Goal: Information Seeking & Learning: Learn about a topic

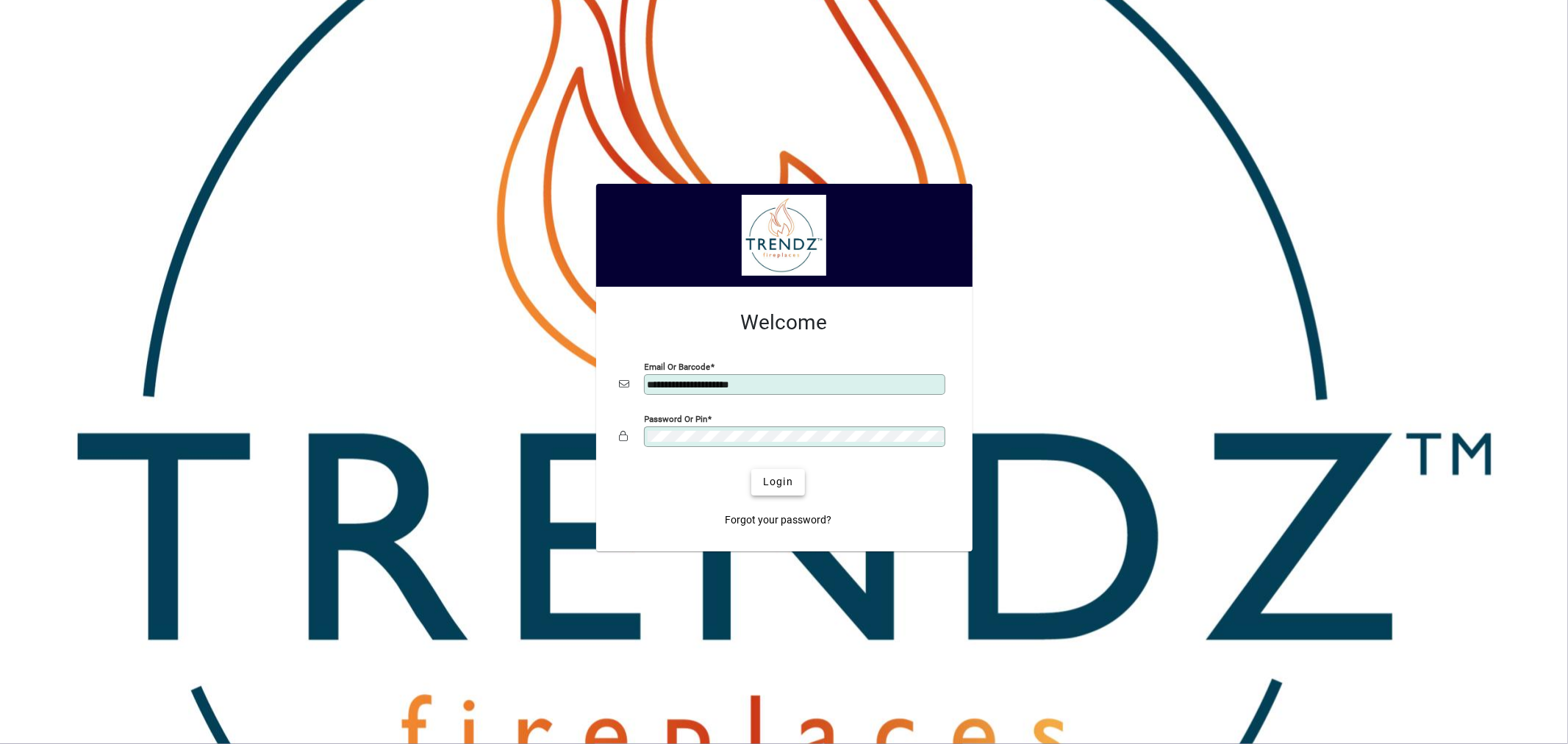
click at [777, 486] on span "Login" at bounding box center [777, 482] width 30 height 16
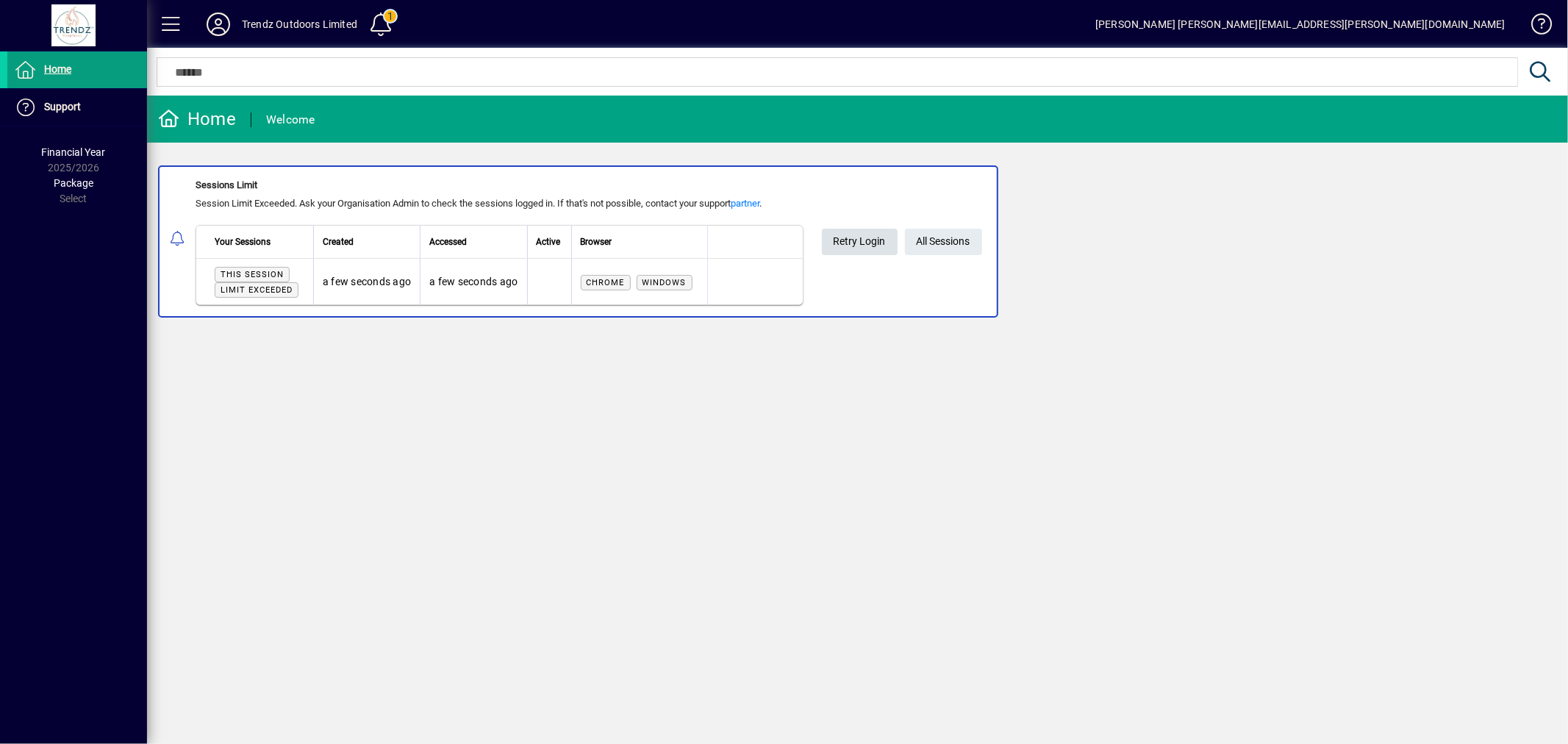
click at [857, 236] on span "Retry Login" at bounding box center [859, 242] width 52 height 24
click at [961, 245] on span "All Sessions" at bounding box center [944, 242] width 54 height 24
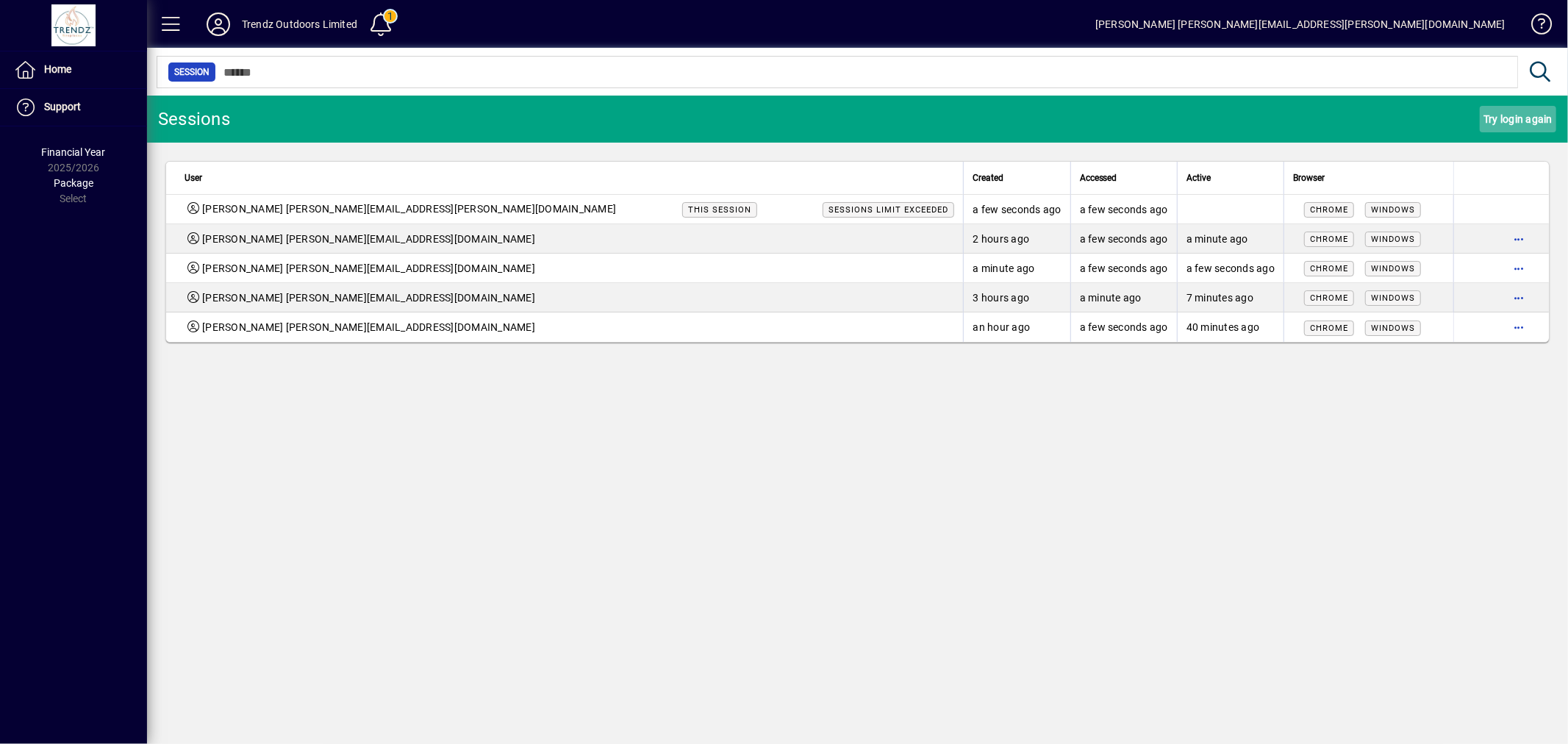
click at [1515, 111] on span "Try login again" at bounding box center [1518, 118] width 69 height 23
click at [1526, 117] on span "Try login again" at bounding box center [1518, 118] width 69 height 23
click at [1530, 126] on span "Try login again" at bounding box center [1518, 118] width 69 height 23
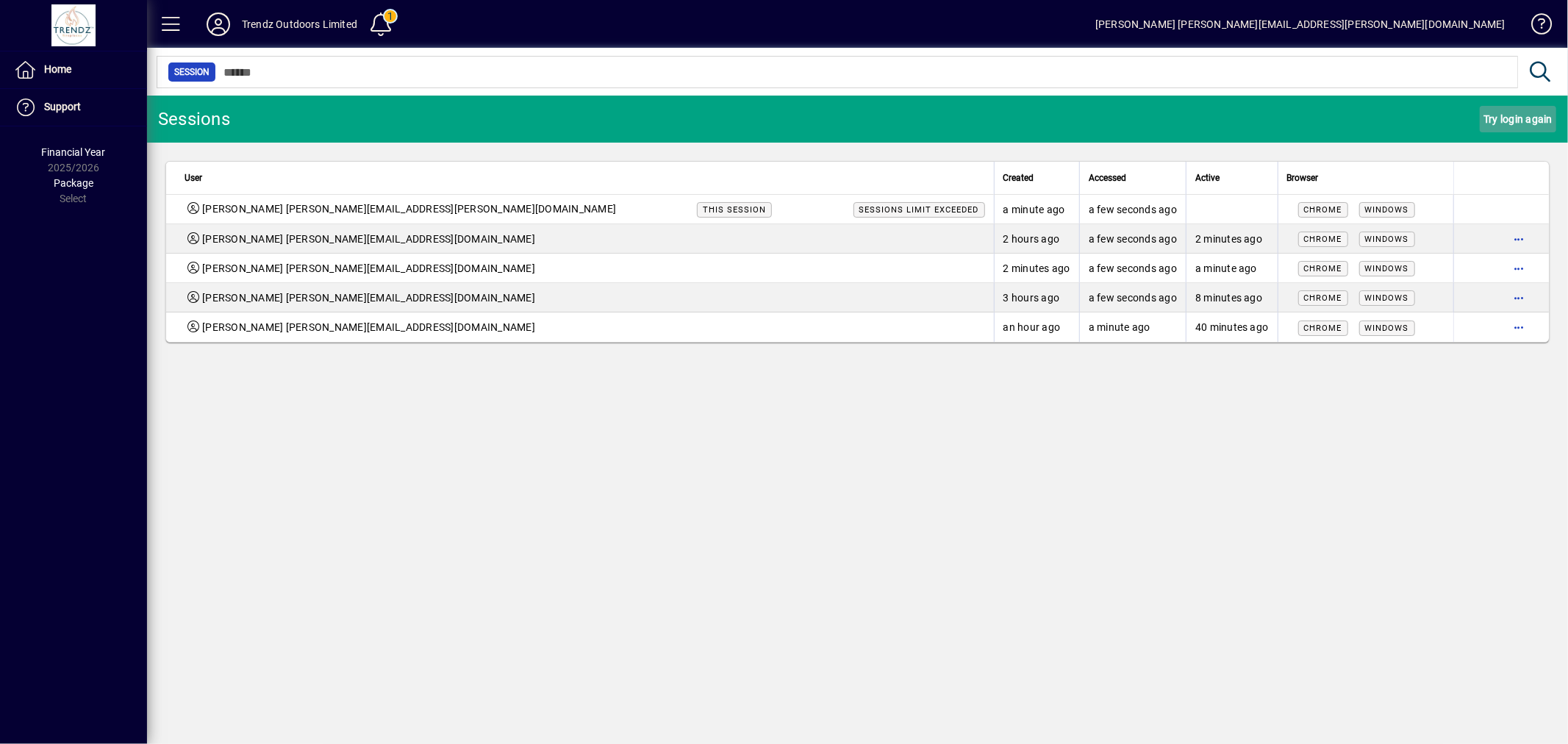
click at [1511, 123] on span "Try login again" at bounding box center [1518, 118] width 69 height 23
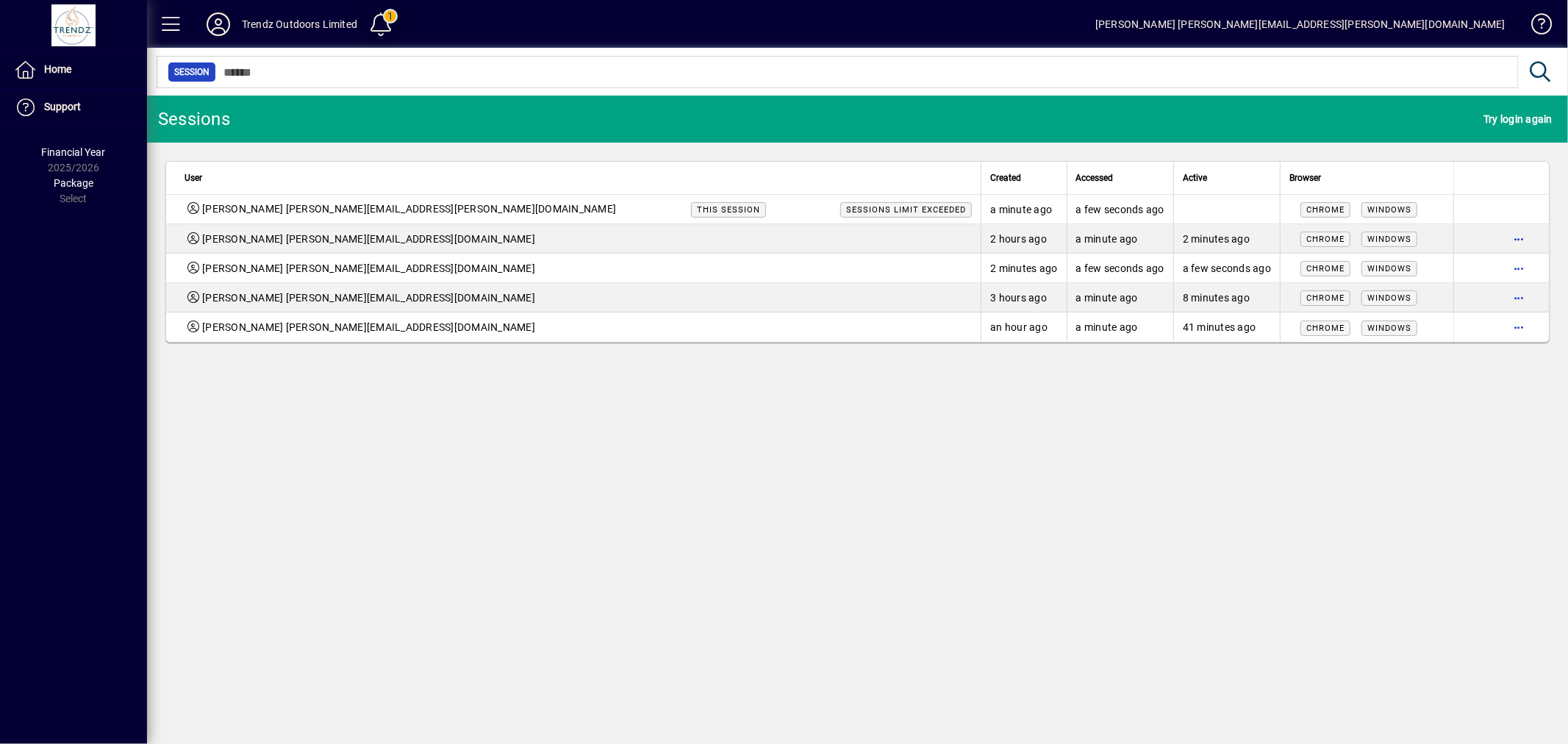
click at [383, 19] on span at bounding box center [381, 24] width 36 height 36
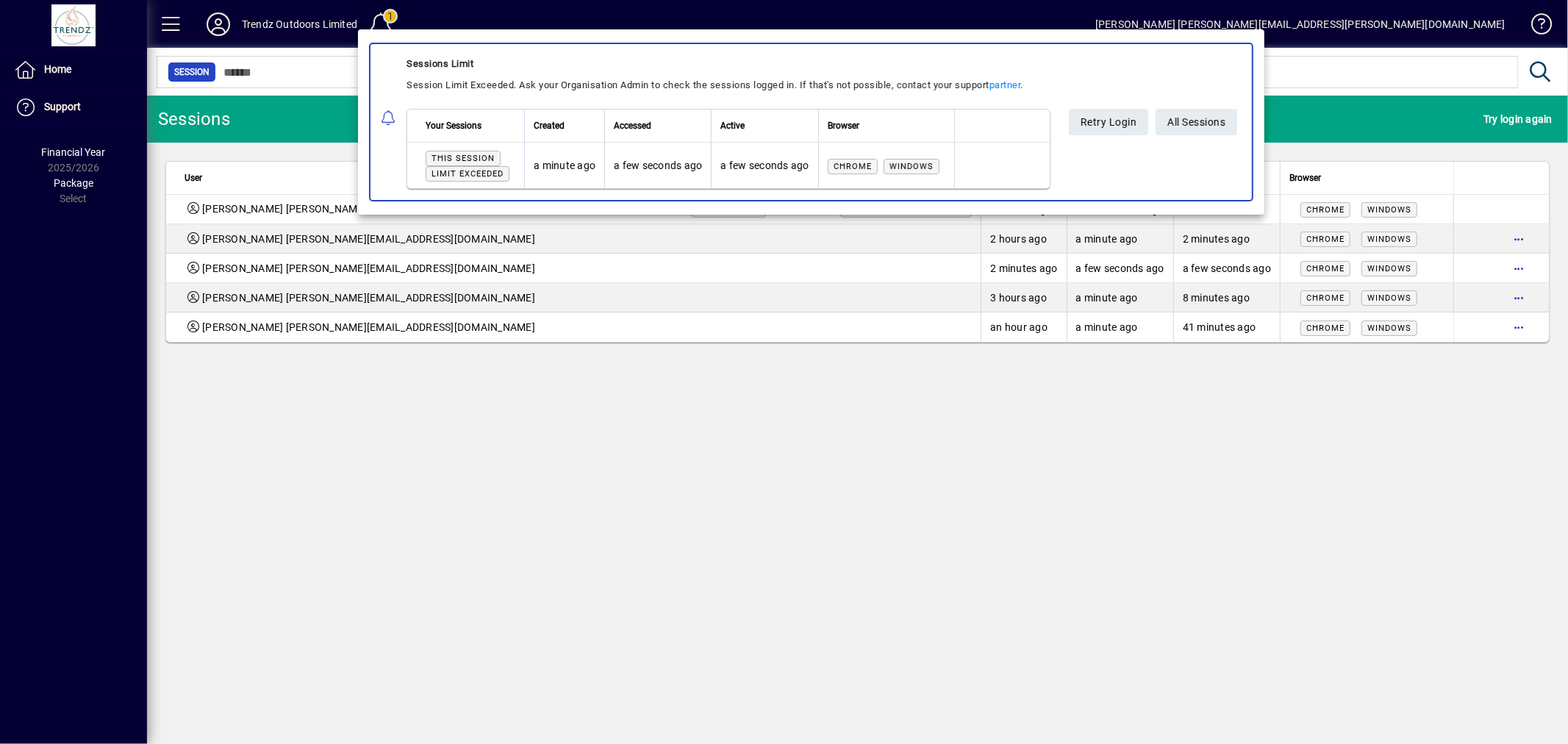
click at [383, 19] on div at bounding box center [784, 372] width 1568 height 744
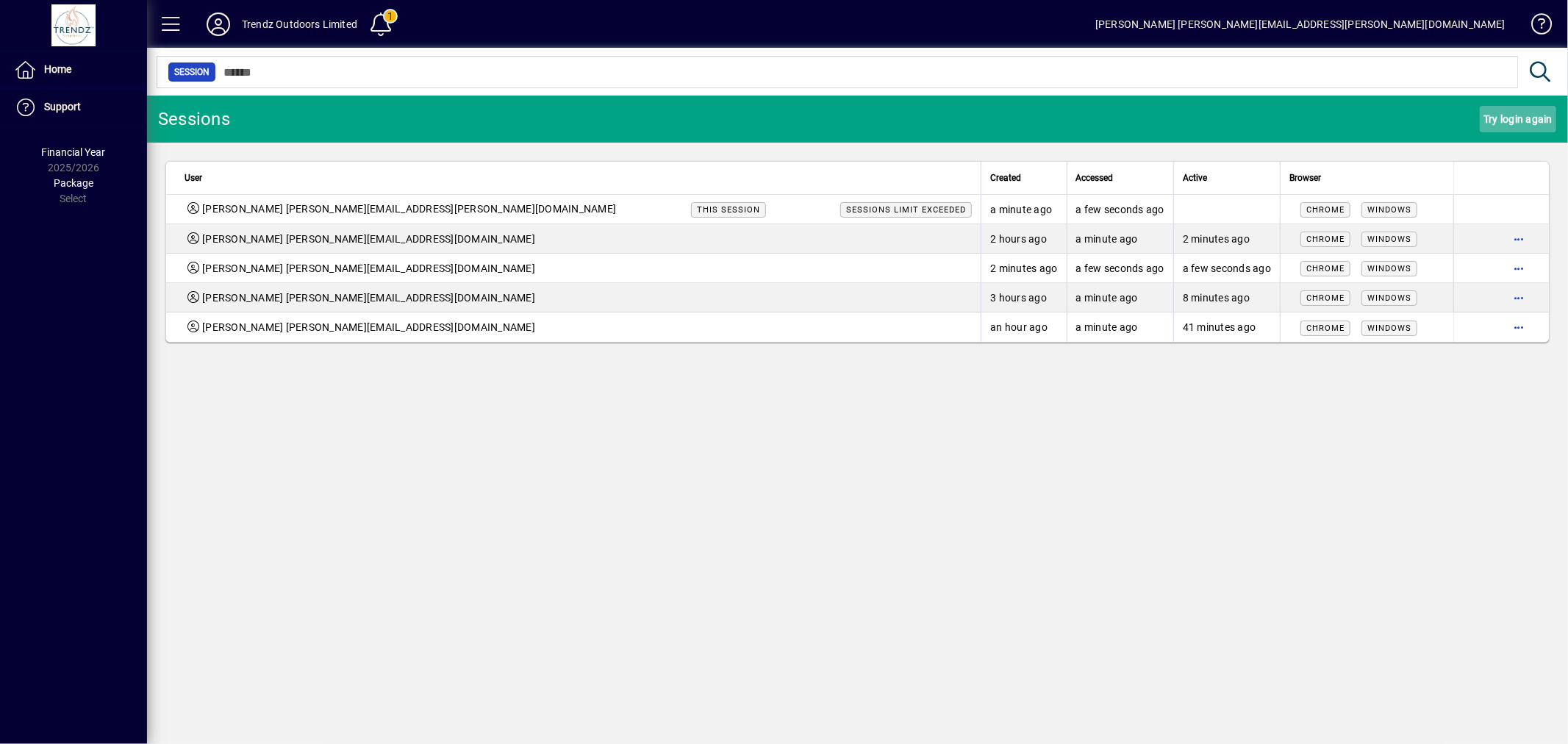
click at [1508, 114] on span "Try login again" at bounding box center [1518, 118] width 69 height 23
click at [1517, 328] on span "button" at bounding box center [1518, 327] width 36 height 36
click at [1456, 354] on span "Logout" at bounding box center [1457, 359] width 123 height 17
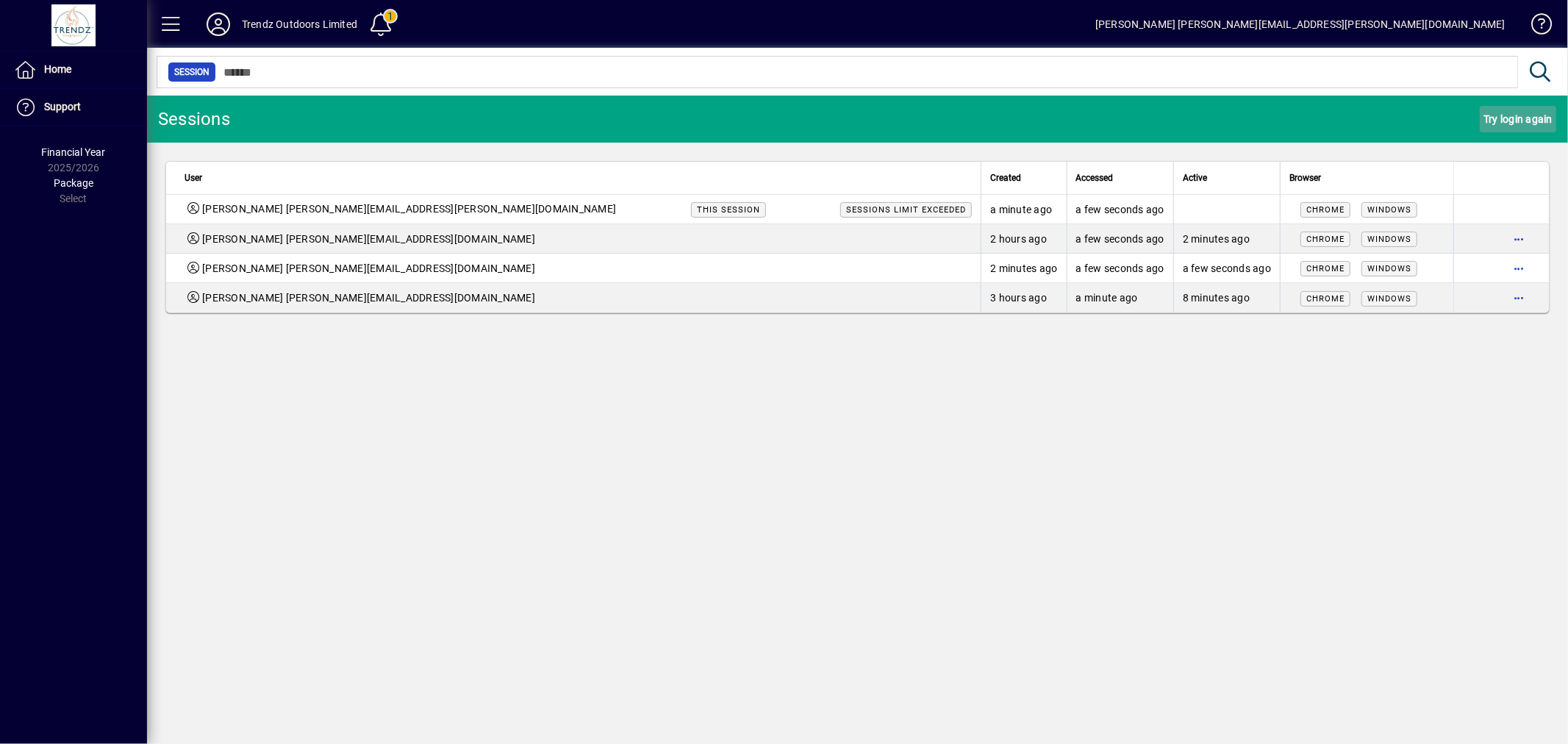
click at [1518, 126] on span "Try login again" at bounding box center [1518, 118] width 69 height 23
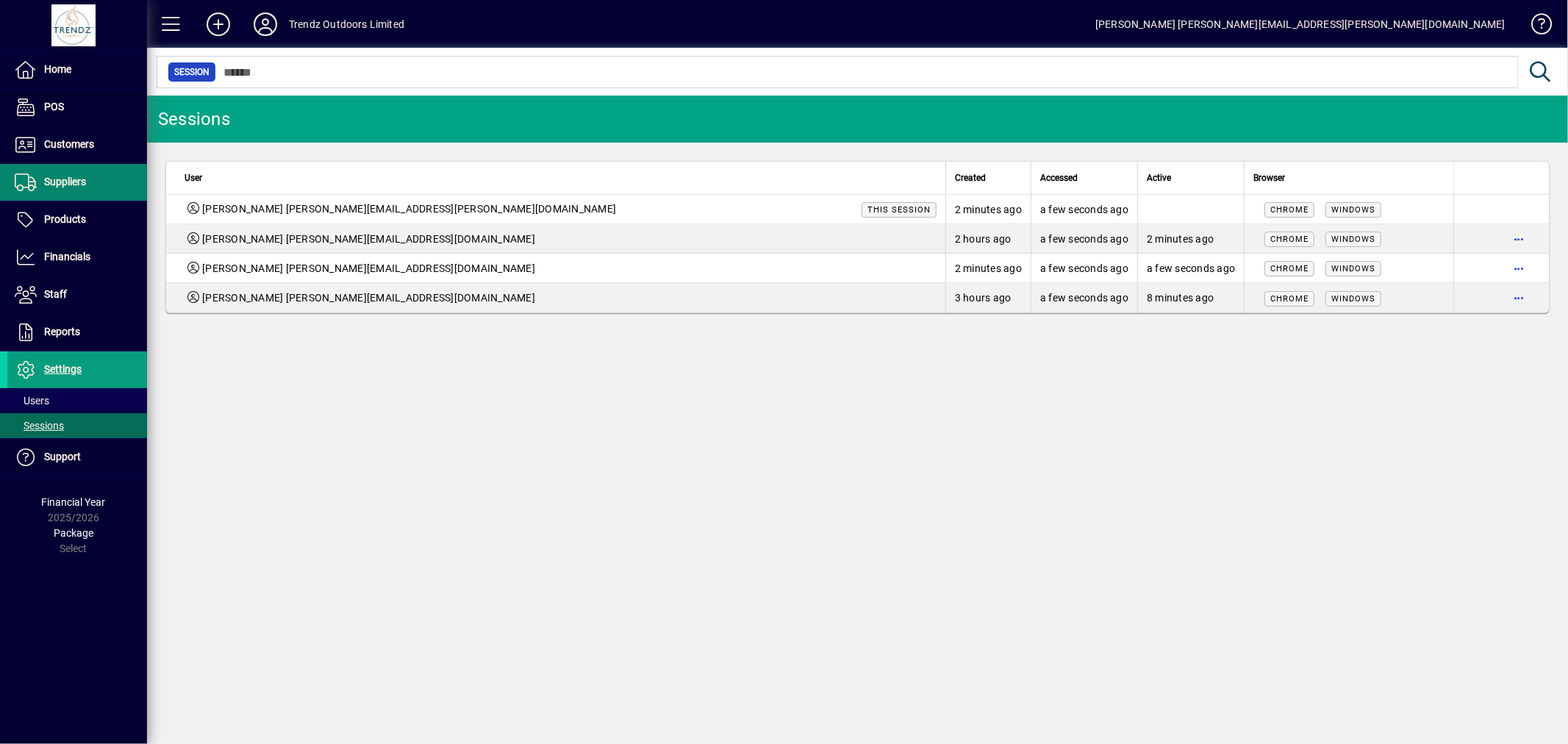
click at [92, 201] on li "Suppliers Invoices Payments Purchase Orders" at bounding box center [73, 182] width 147 height 37
click at [83, 219] on span "Products" at bounding box center [65, 219] width 42 height 12
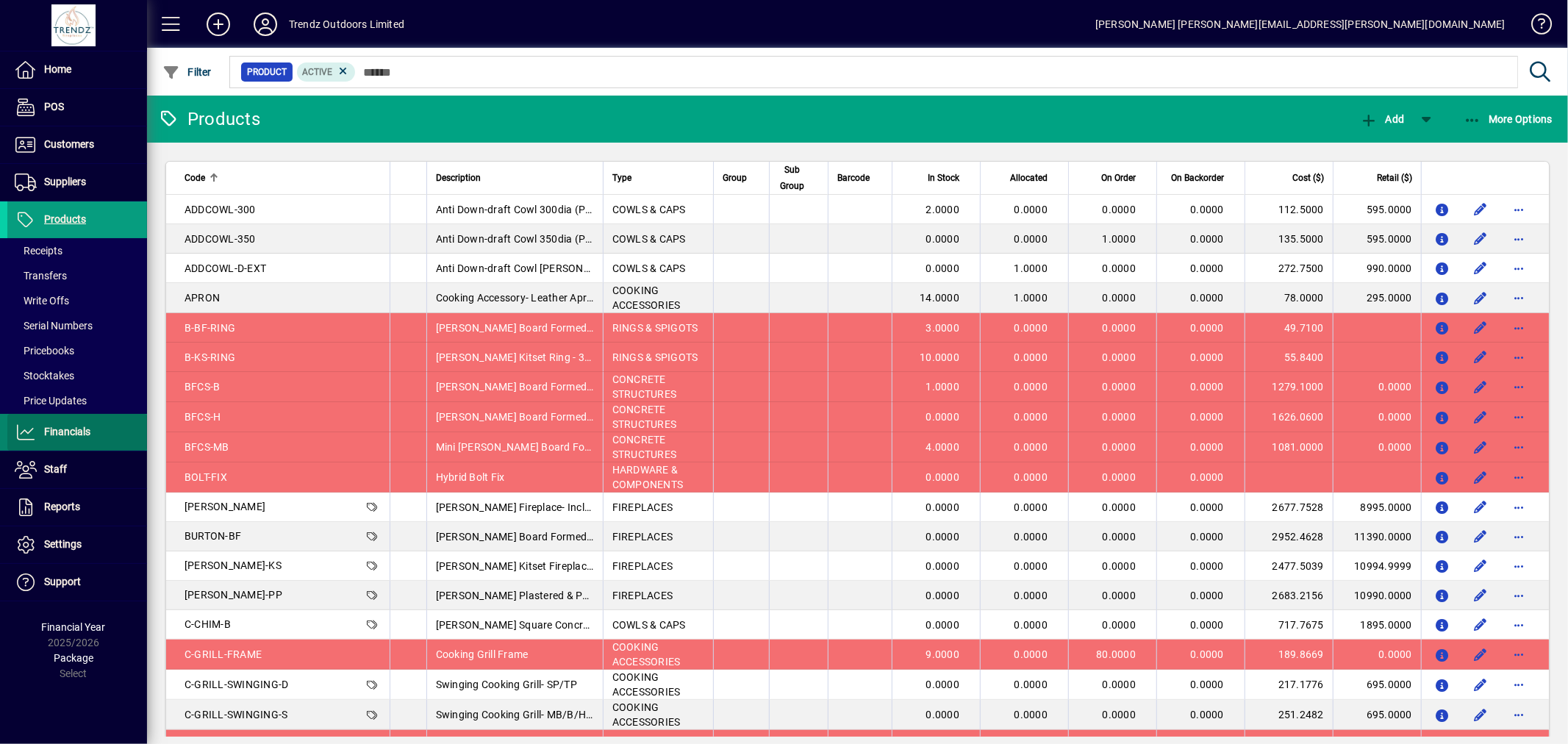
click at [71, 427] on span "Financials" at bounding box center [67, 432] width 46 height 12
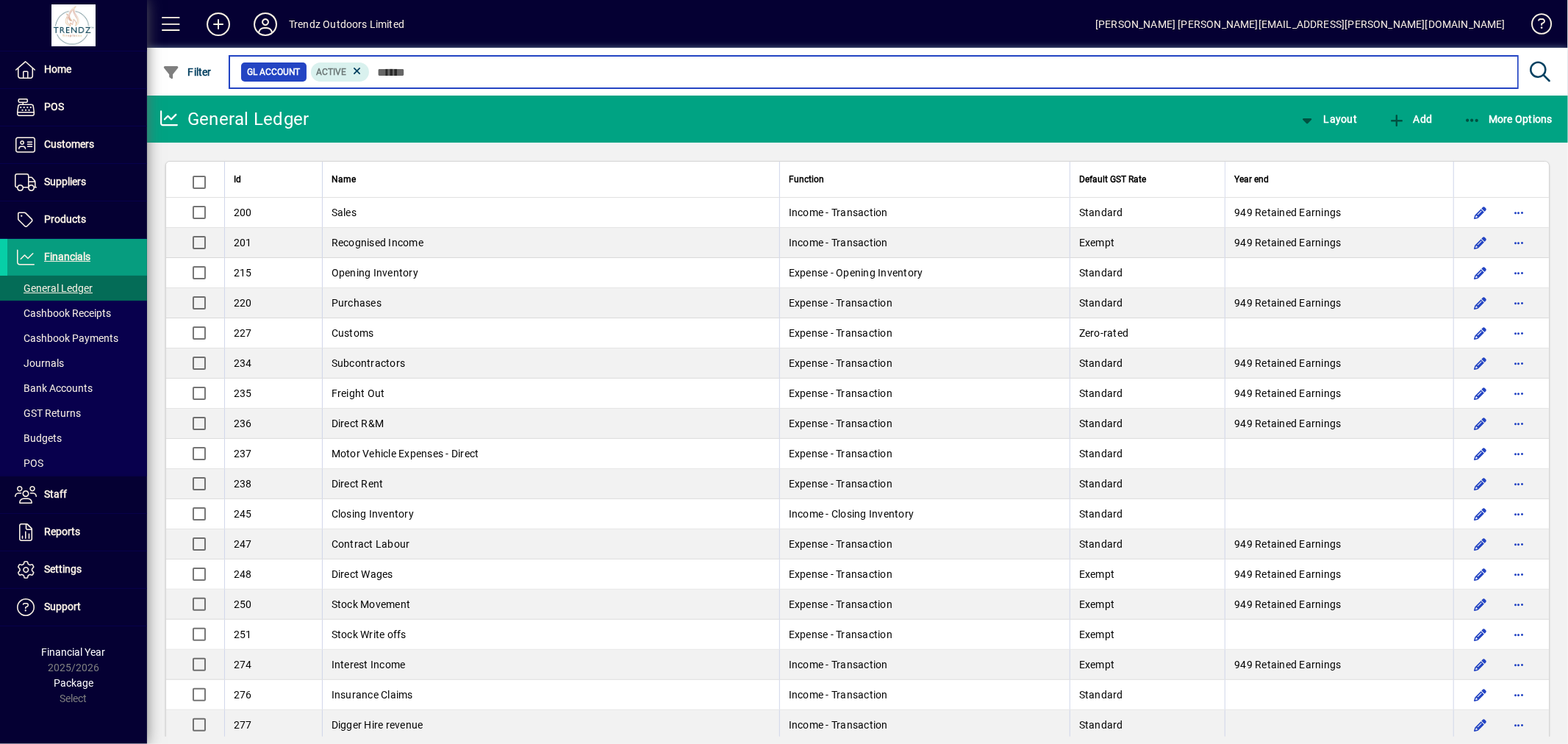
click at [430, 69] on input "text" at bounding box center [937, 72] width 1137 height 21
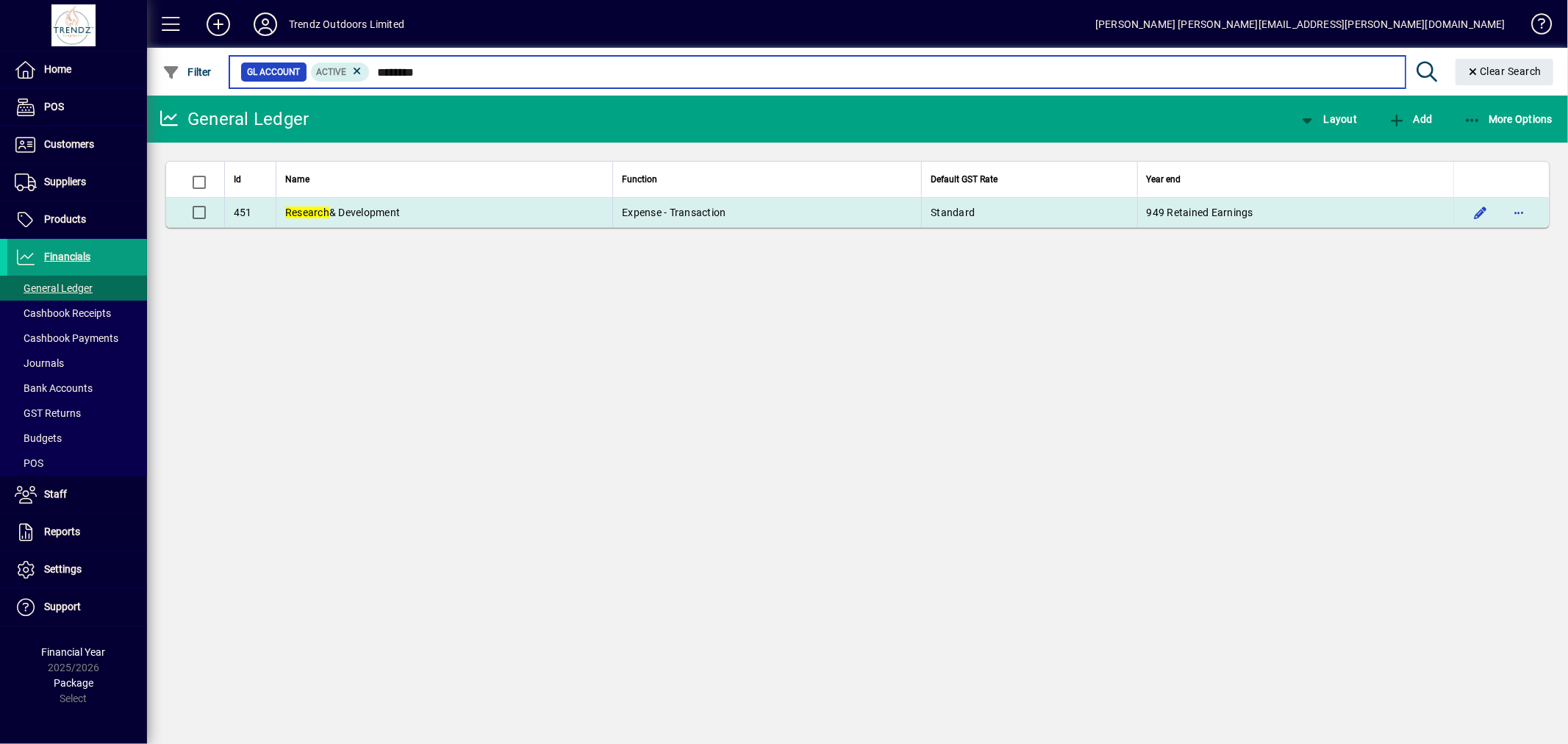
type input "********"
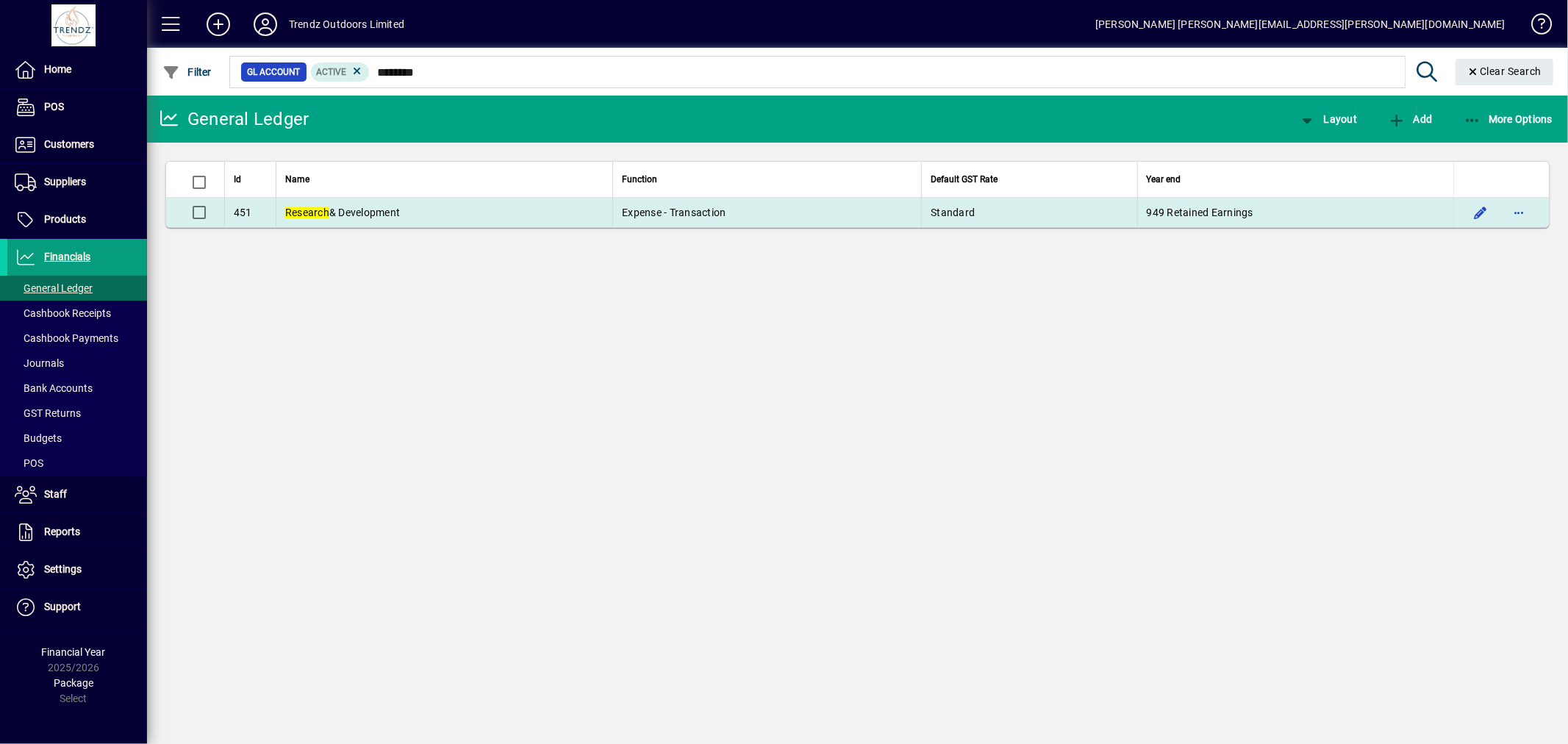
click at [354, 211] on span "Research & Development" at bounding box center [343, 213] width 115 height 12
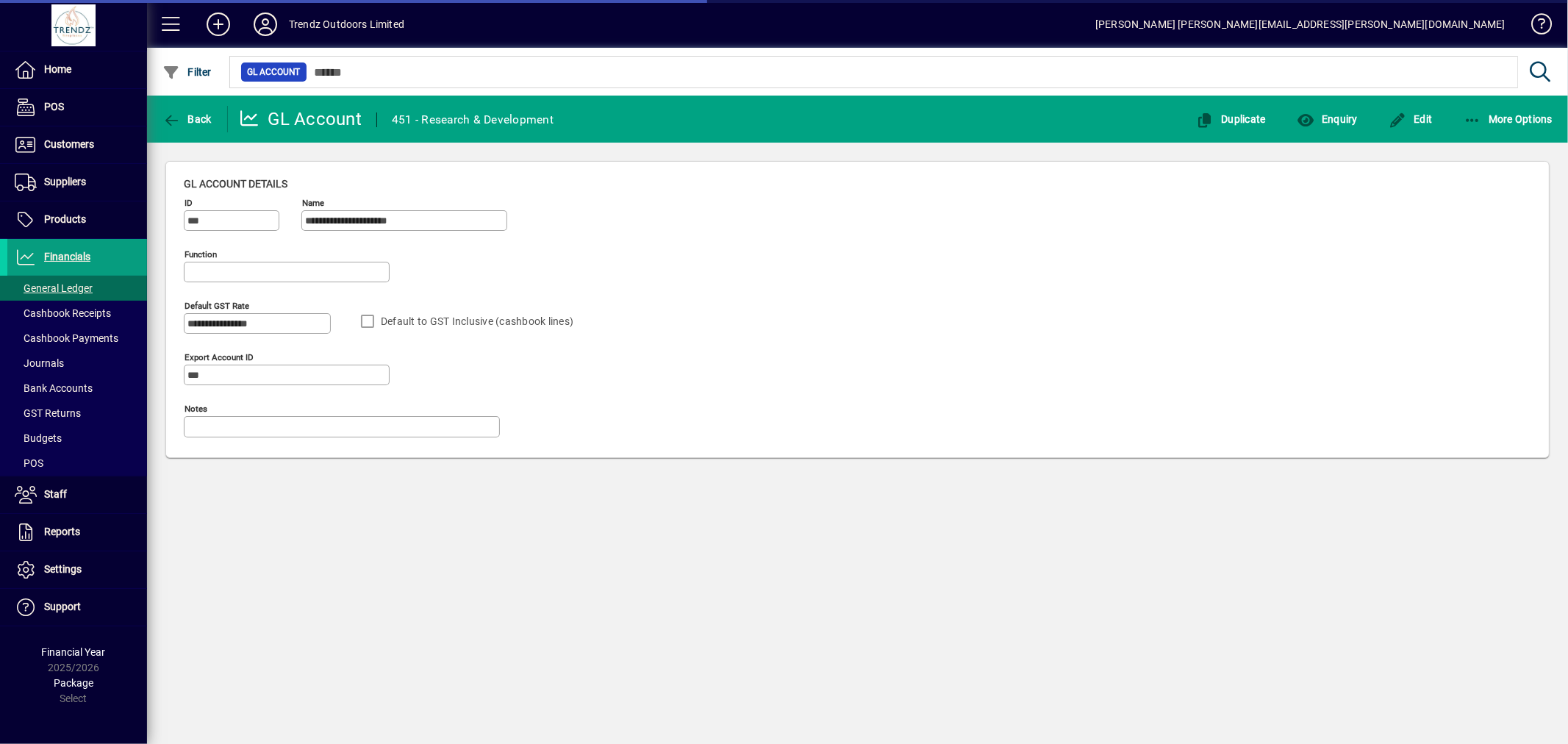
type input "**********"
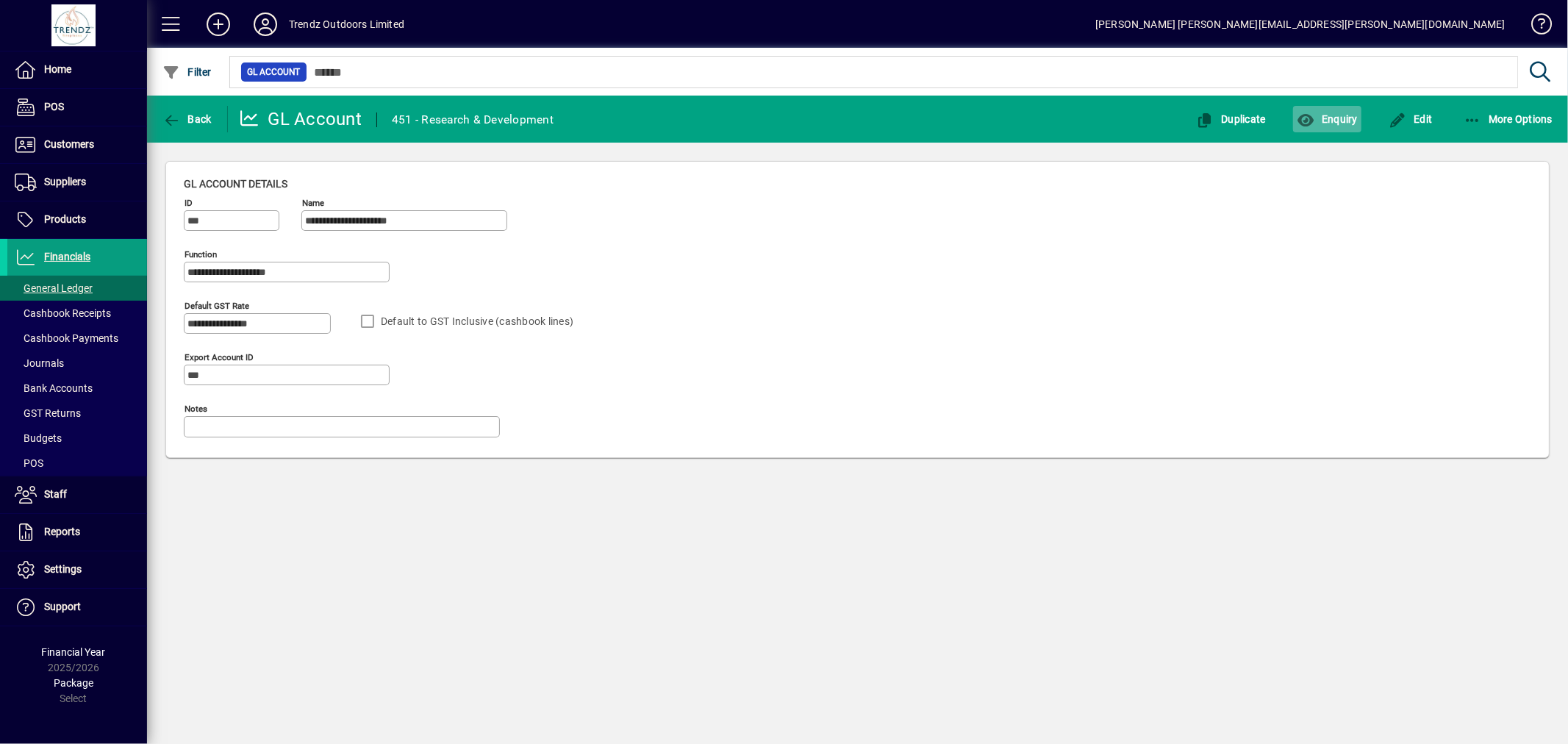
click at [1331, 119] on span "Enquiry" at bounding box center [1327, 119] width 61 height 12
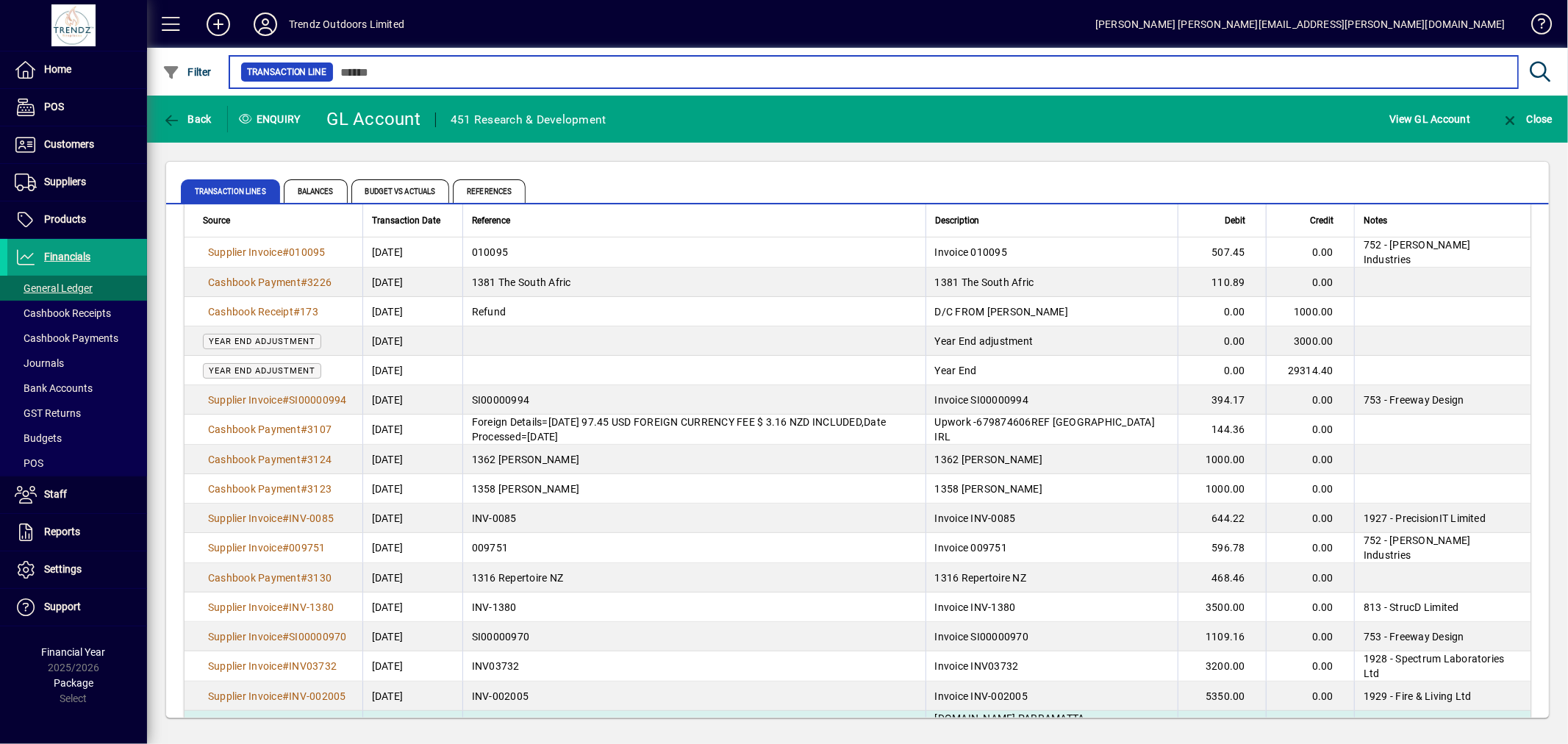
scroll to position [490, 0]
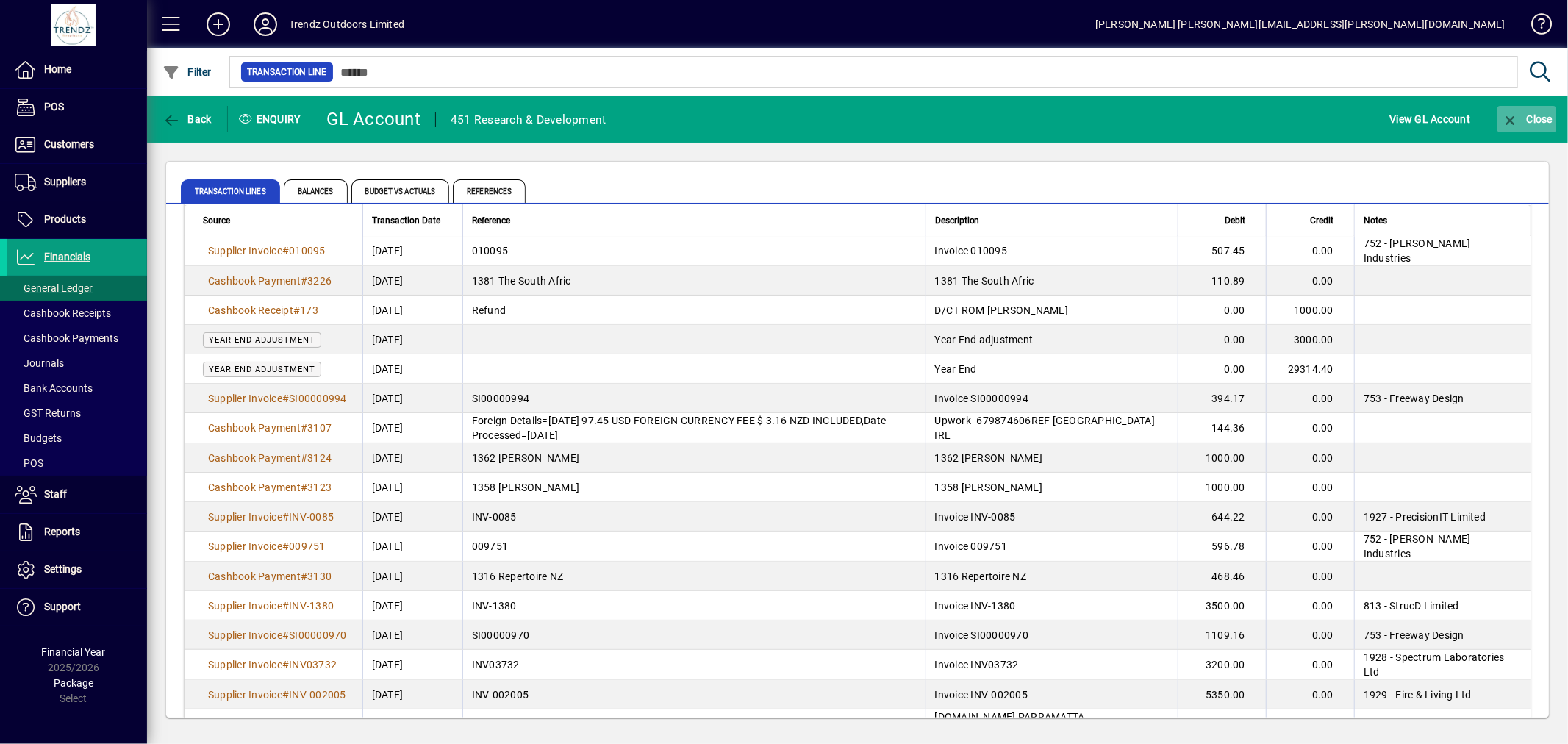
click at [1537, 124] on span "button" at bounding box center [1527, 119] width 59 height 36
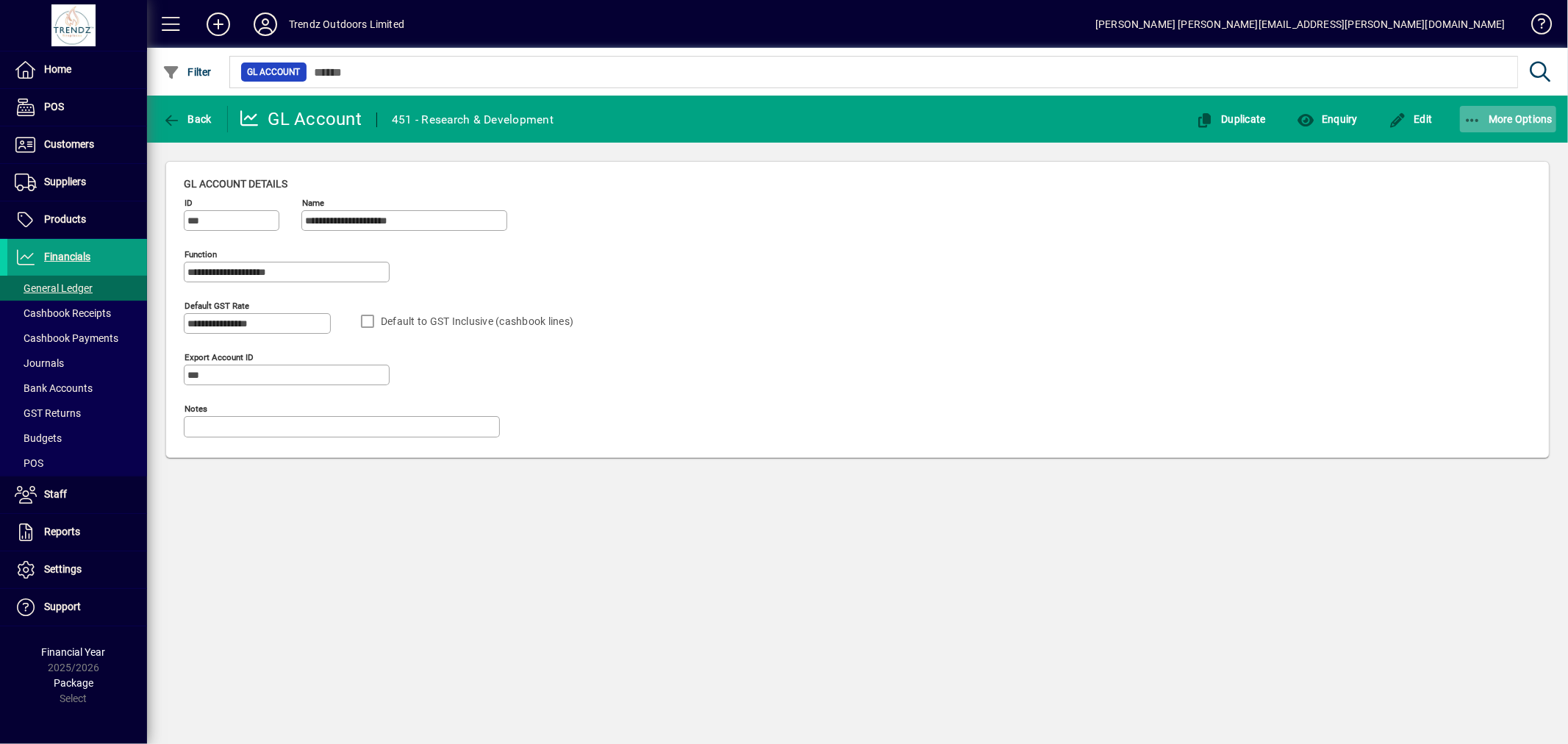
click at [1470, 117] on icon "button" at bounding box center [1472, 120] width 18 height 15
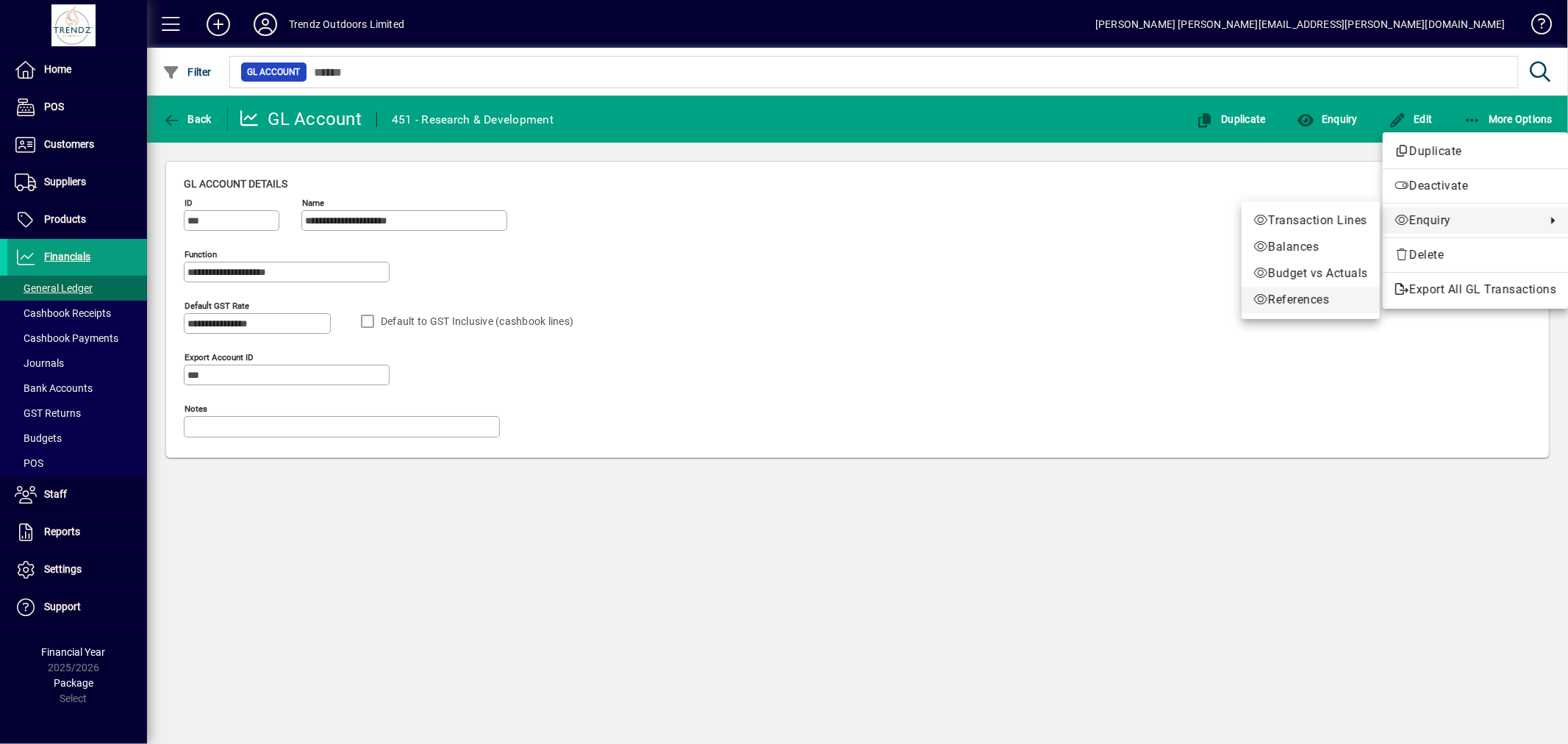
click at [1302, 295] on span "References" at bounding box center [1311, 300] width 115 height 17
